Goal: Transaction & Acquisition: Purchase product/service

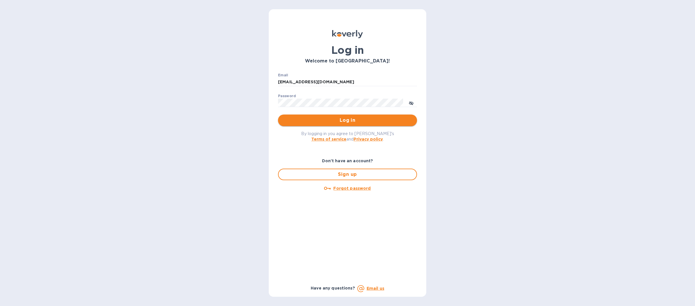
click at [292, 118] on span "Log in" at bounding box center [348, 120] width 130 height 7
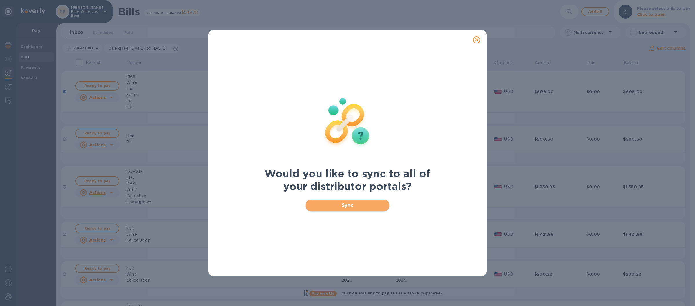
click at [317, 209] on button "Sync" at bounding box center [347, 206] width 84 height 12
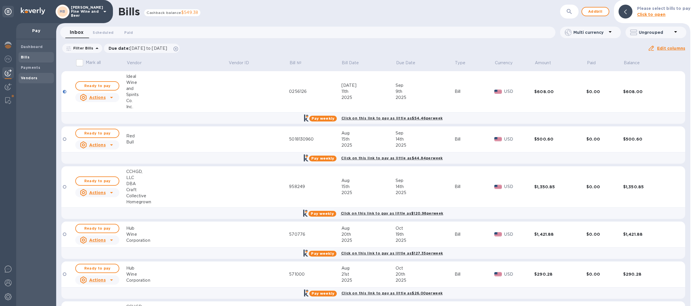
click at [30, 78] on b "Vendors" at bounding box center [29, 78] width 17 height 4
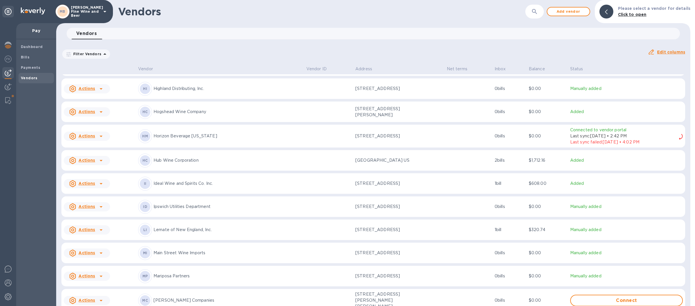
scroll to position [431, 0]
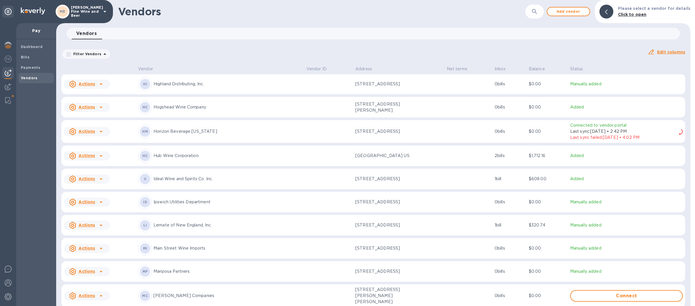
click at [192, 228] on p "Lemate of New England, Inc." at bounding box center [227, 225] width 148 height 6
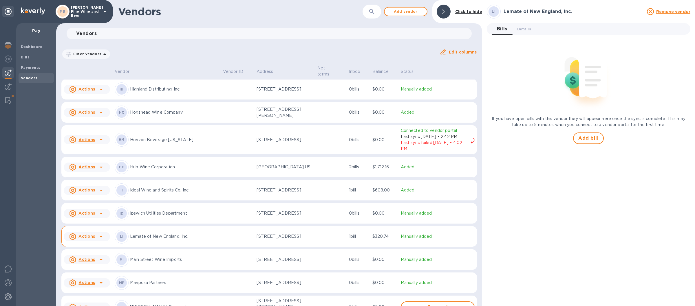
scroll to position [444, 0]
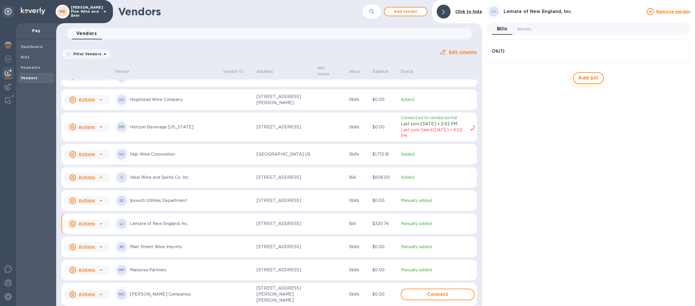
click at [589, 76] on span "Add bill" at bounding box center [588, 78] width 20 height 7
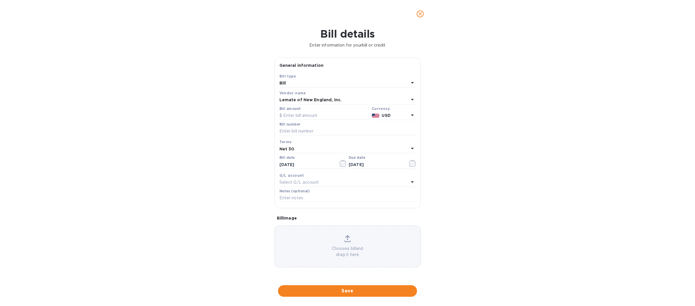
type input "10/02/2025"
click at [289, 115] on input "text" at bounding box center [324, 115] width 90 height 9
type input "223.50"
click at [291, 132] on input "text" at bounding box center [347, 131] width 136 height 9
type input "1488"
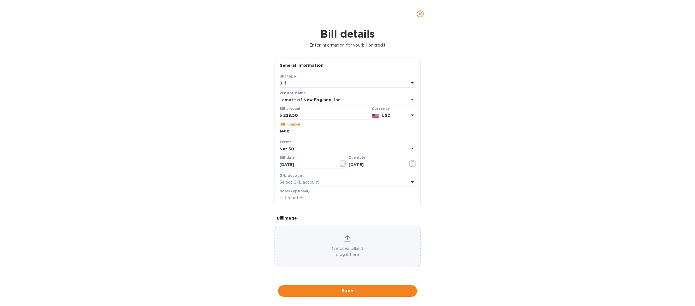
click at [341, 164] on icon "button" at bounding box center [341, 164] width 1 height 1
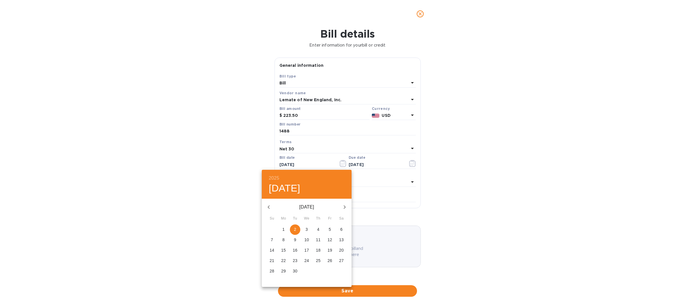
click at [270, 207] on icon "button" at bounding box center [268, 207] width 7 height 7
click at [329, 270] on p "29" at bounding box center [329, 271] width 5 height 6
type input "08/29/2025"
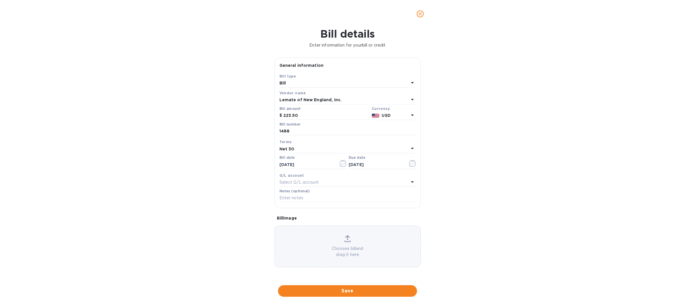
drag, startPoint x: 332, startPoint y: 288, endPoint x: 336, endPoint y: 290, distance: 3.9
click at [333, 288] on span "Save" at bounding box center [348, 291] width 130 height 7
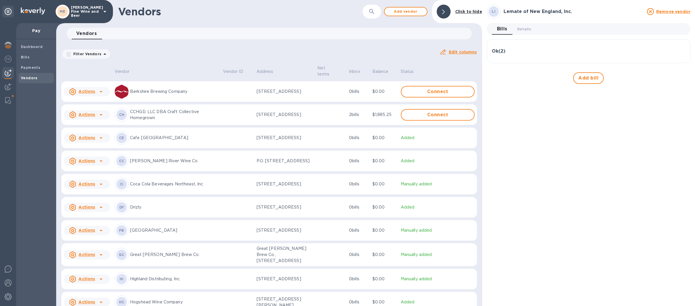
scroll to position [172, 0]
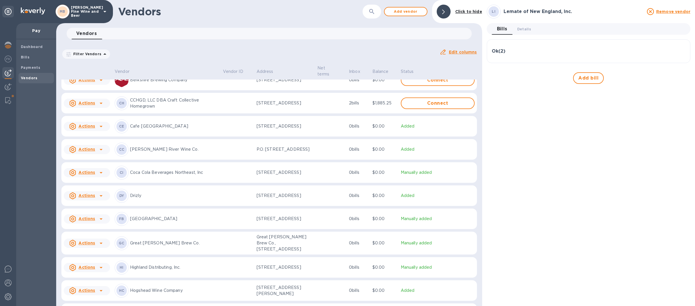
click at [129, 110] on div "CH CCHGD, LLC DBA Craft Collective Homegrown" at bounding box center [167, 103] width 104 height 14
click at [83, 105] on u "Actions" at bounding box center [86, 103] width 17 height 5
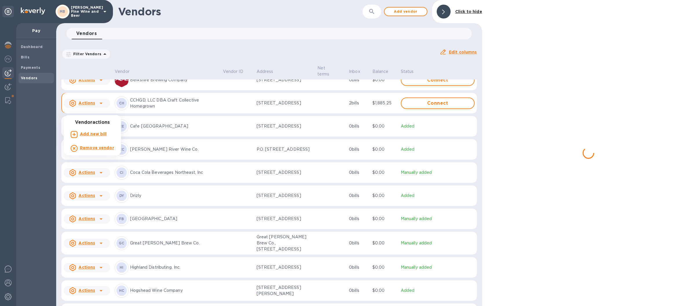
click at [88, 114] on div at bounding box center [347, 153] width 695 height 306
click at [140, 109] on p "CCHGD, LLC DBA Craft Collective Homegrown" at bounding box center [174, 103] width 88 height 12
click at [109, 10] on div "MB Marcorelle's Fine Wine and Beer" at bounding box center [56, 11] width 113 height 23
click at [103, 11] on icon at bounding box center [104, 11] width 7 height 7
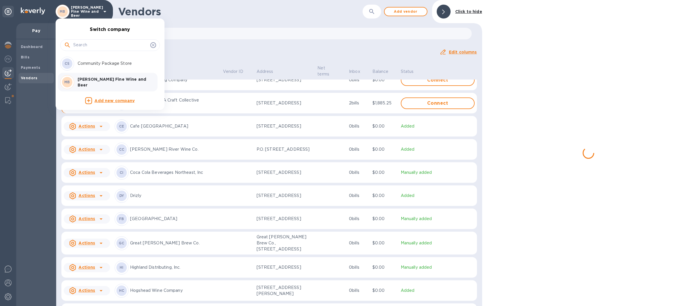
click at [101, 63] on p "Community Package Store" at bounding box center [114, 64] width 73 height 6
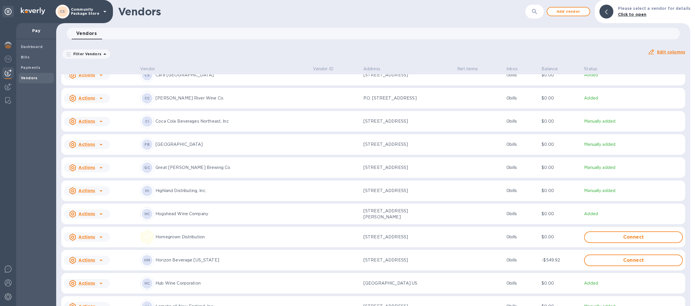
scroll to position [264, 0]
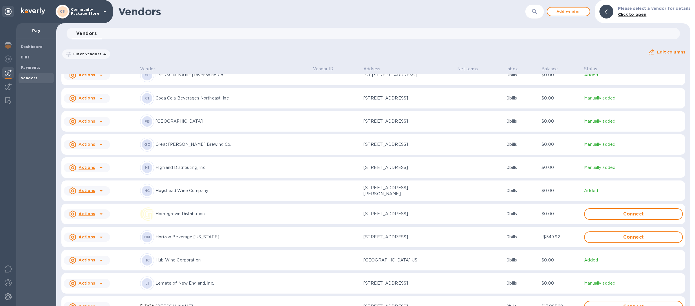
click at [690, 151] on div "Vendor Vendor ID Address Net terms Inbox Balance Status Actions AL Abacus Distr…" at bounding box center [373, 185] width 634 height 242
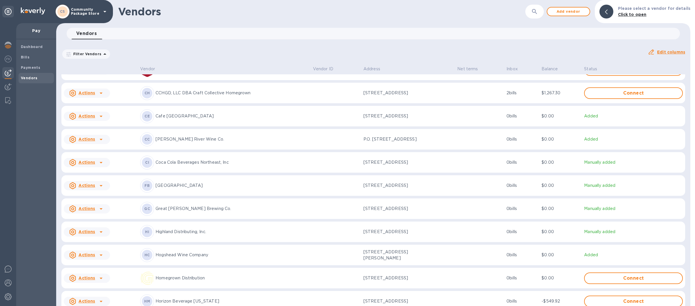
scroll to position [173, 0]
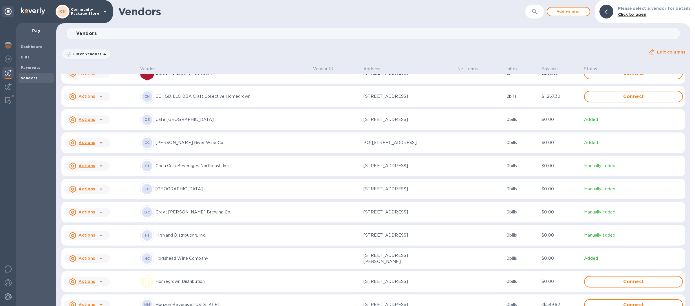
click at [181, 97] on p "CCHGD, LLC DBA Craft Collective Homegrown" at bounding box center [231, 97] width 153 height 6
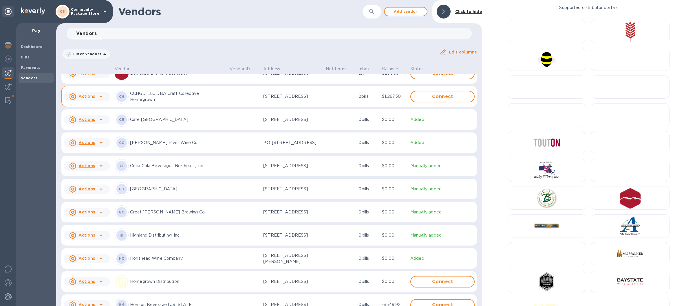
scroll to position [184, 0]
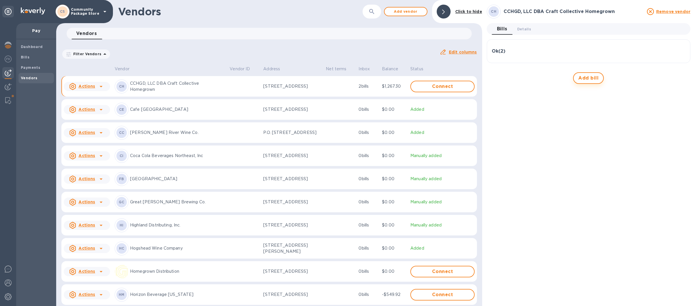
click at [590, 77] on span "Add bill" at bounding box center [588, 78] width 20 height 7
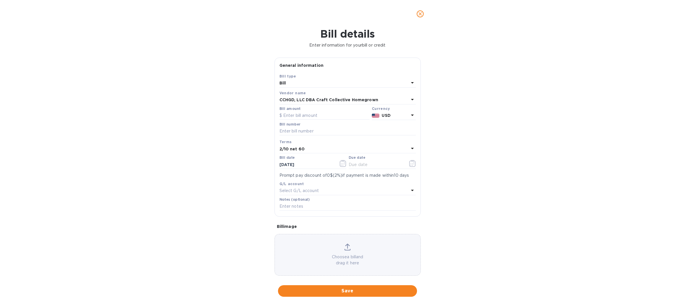
type input "11/01/2025"
click at [292, 115] on input "text" at bounding box center [324, 115] width 90 height 9
type input "522.60"
click at [289, 131] on input "text" at bounding box center [347, 131] width 136 height 9
click at [341, 162] on icon "button" at bounding box center [343, 163] width 6 height 7
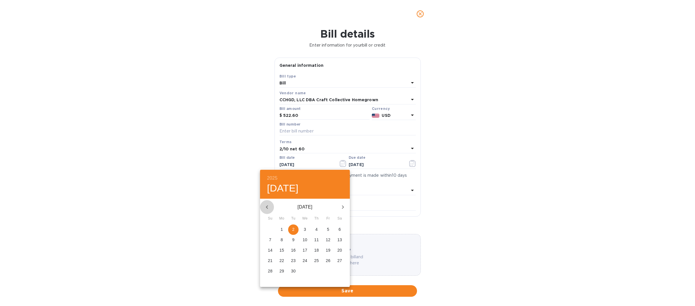
click at [268, 208] on icon "button" at bounding box center [267, 207] width 2 height 3
click at [327, 271] on p "29" at bounding box center [328, 271] width 5 height 6
type input "08/29/2025"
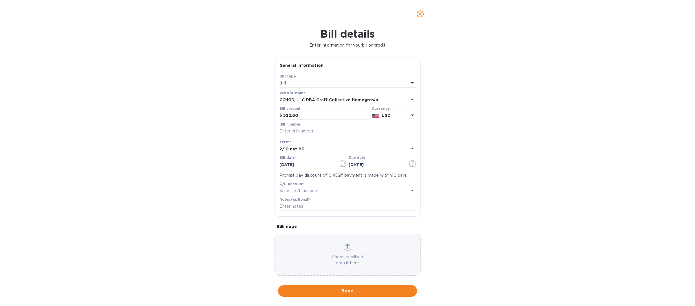
click at [409, 147] on icon at bounding box center [412, 148] width 7 height 7
click at [292, 182] on p "Net 30" at bounding box center [345, 182] width 122 height 6
type input "09/28/2025"
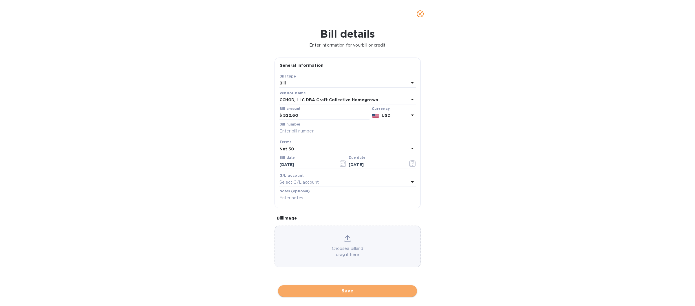
click at [344, 290] on span "Save" at bounding box center [348, 291] width 130 height 7
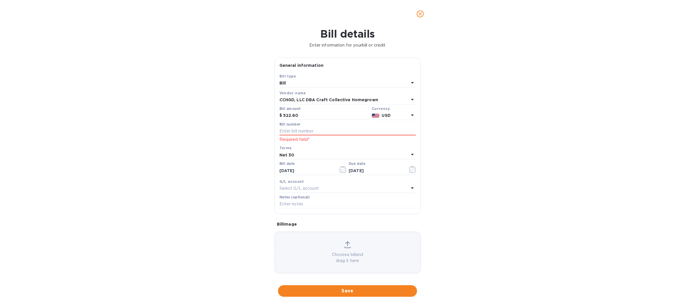
click at [290, 141] on p "Required field*" at bounding box center [347, 140] width 136 height 6
click at [288, 130] on input "text" at bounding box center [347, 131] width 136 height 9
type input "963212"
click at [336, 291] on span "Save" at bounding box center [348, 291] width 130 height 7
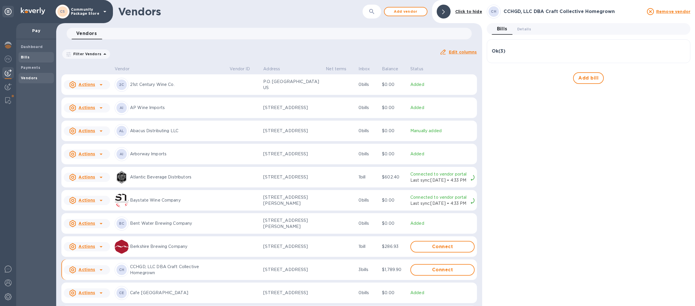
click at [52, 58] on div "Bills" at bounding box center [36, 57] width 35 height 10
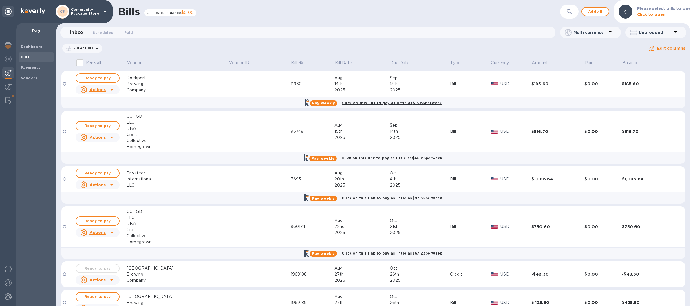
click at [105, 10] on icon at bounding box center [104, 11] width 7 height 7
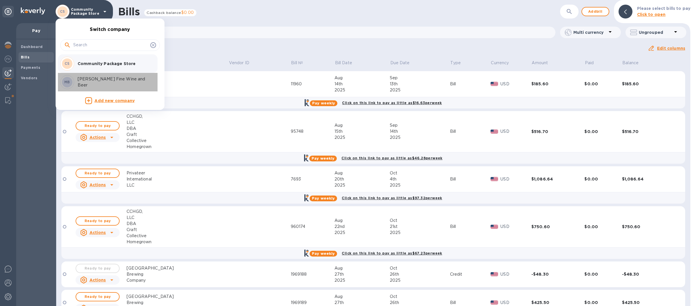
click at [95, 81] on p "[PERSON_NAME] Fine Wine and Beer" at bounding box center [114, 82] width 73 height 12
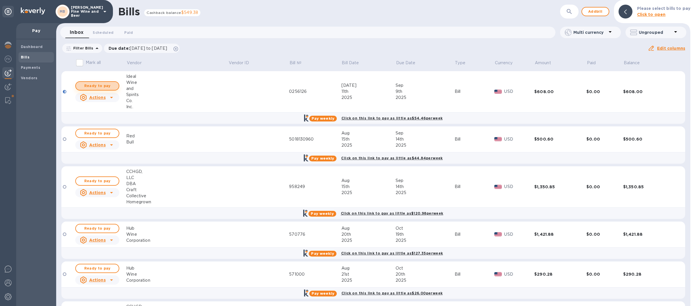
click at [96, 88] on span "Ready to pay" at bounding box center [97, 86] width 34 height 7
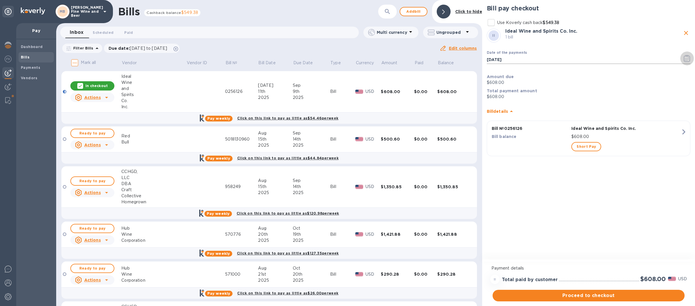
click at [686, 60] on icon "button" at bounding box center [687, 58] width 7 height 7
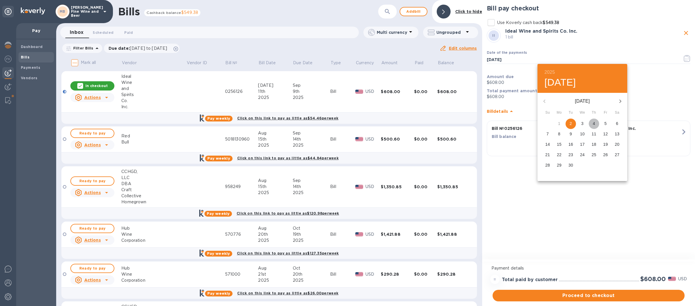
click at [593, 123] on p "4" at bounding box center [594, 124] width 2 height 6
type input "[DATE]"
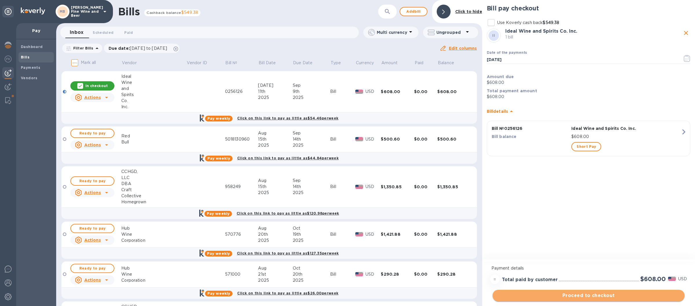
click at [589, 293] on span "Proceed to checkout" at bounding box center [588, 295] width 183 height 7
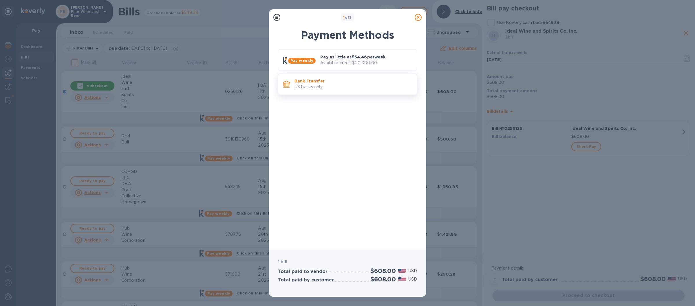
click at [354, 87] on p "US banks only." at bounding box center [353, 87] width 118 height 6
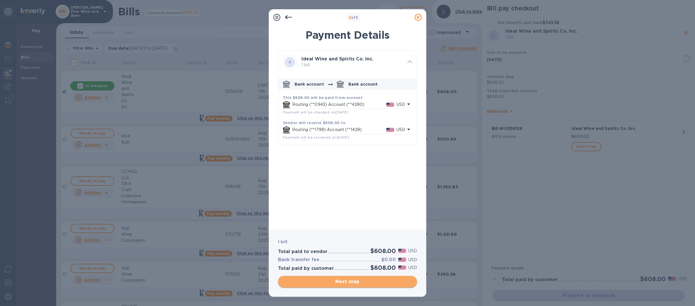
click at [343, 281] on span "Next step" at bounding box center [348, 282] width 130 height 7
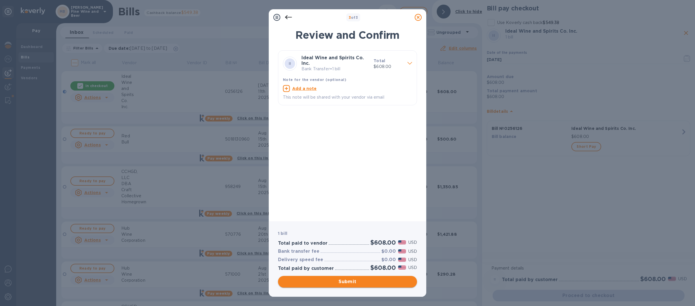
click at [326, 280] on span "Submit" at bounding box center [348, 282] width 130 height 7
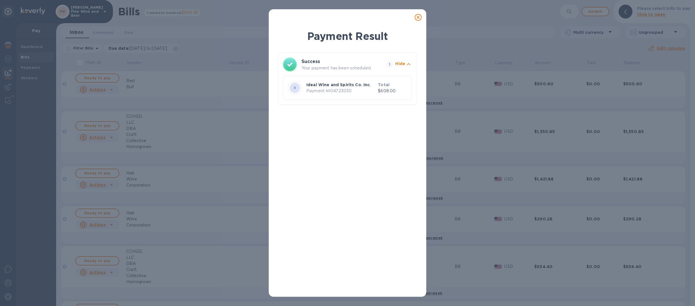
click at [418, 16] on icon at bounding box center [418, 17] width 7 height 7
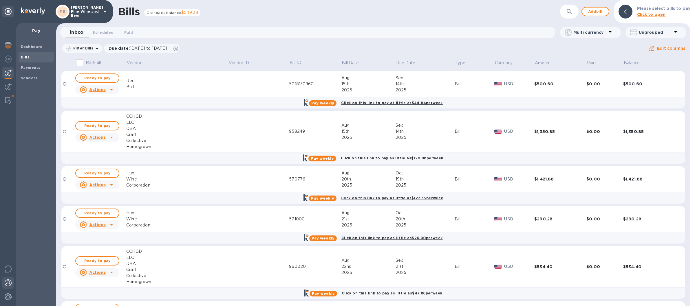
click at [8, 282] on img at bounding box center [8, 283] width 7 height 7
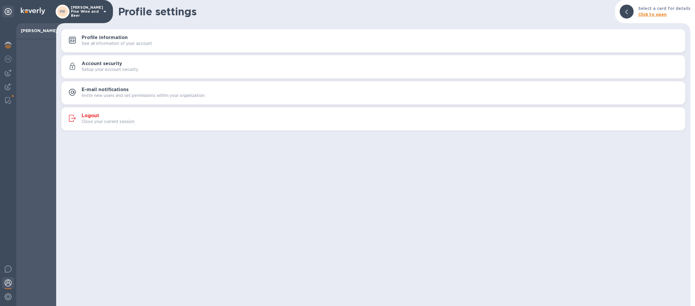
click at [199, 121] on div "Close your current session." at bounding box center [381, 122] width 599 height 6
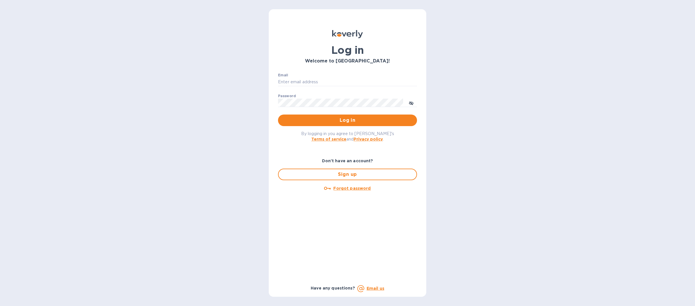
type input "[EMAIL_ADDRESS][DOMAIN_NAME]"
